Goal: Go to known website: Go to known website

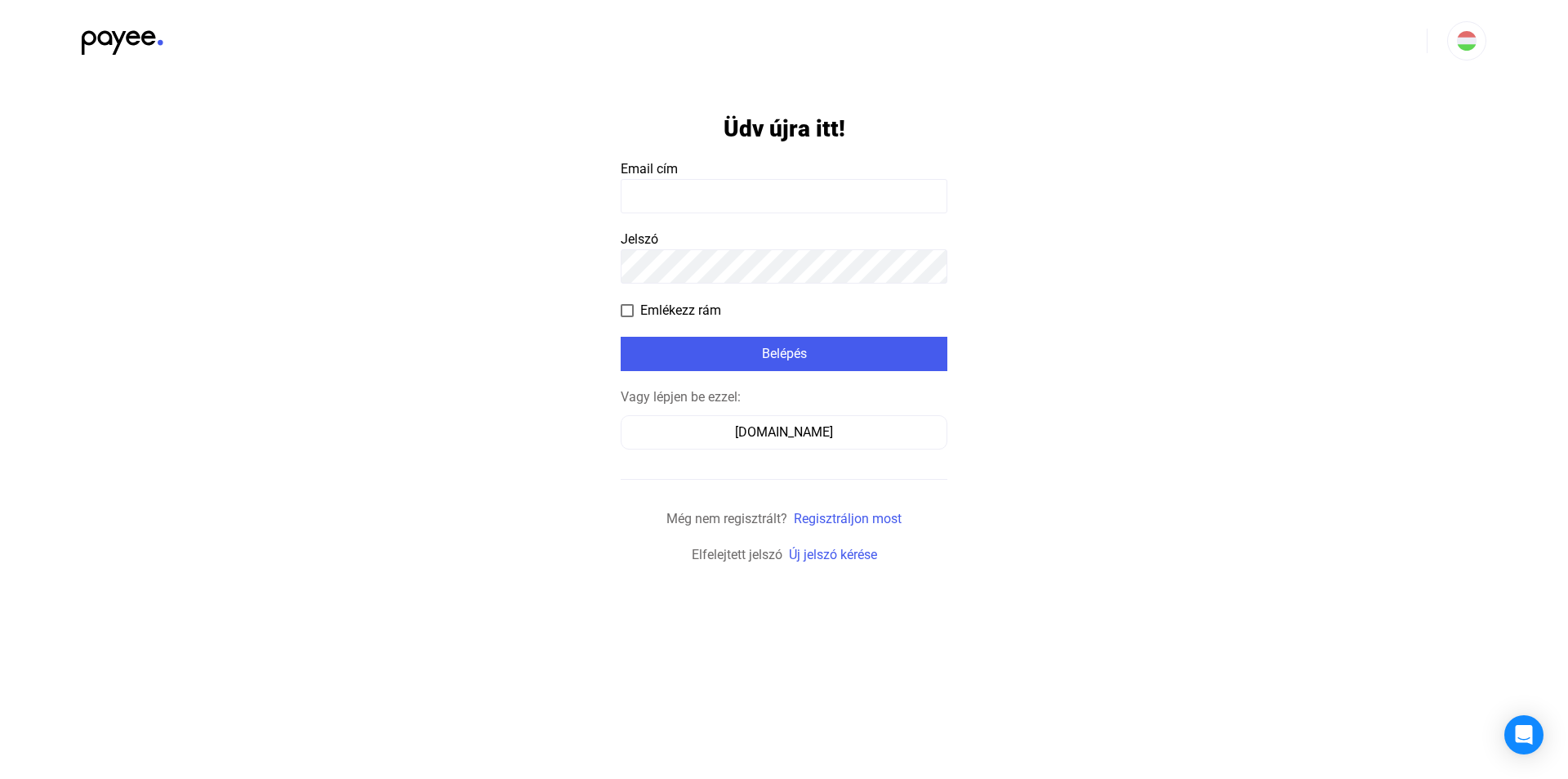
click at [651, 186] on input at bounding box center [784, 195] width 327 height 34
click at [733, 423] on div "[DOMAIN_NAME]" at bounding box center [784, 432] width 316 height 19
